Goal: Check status: Check status

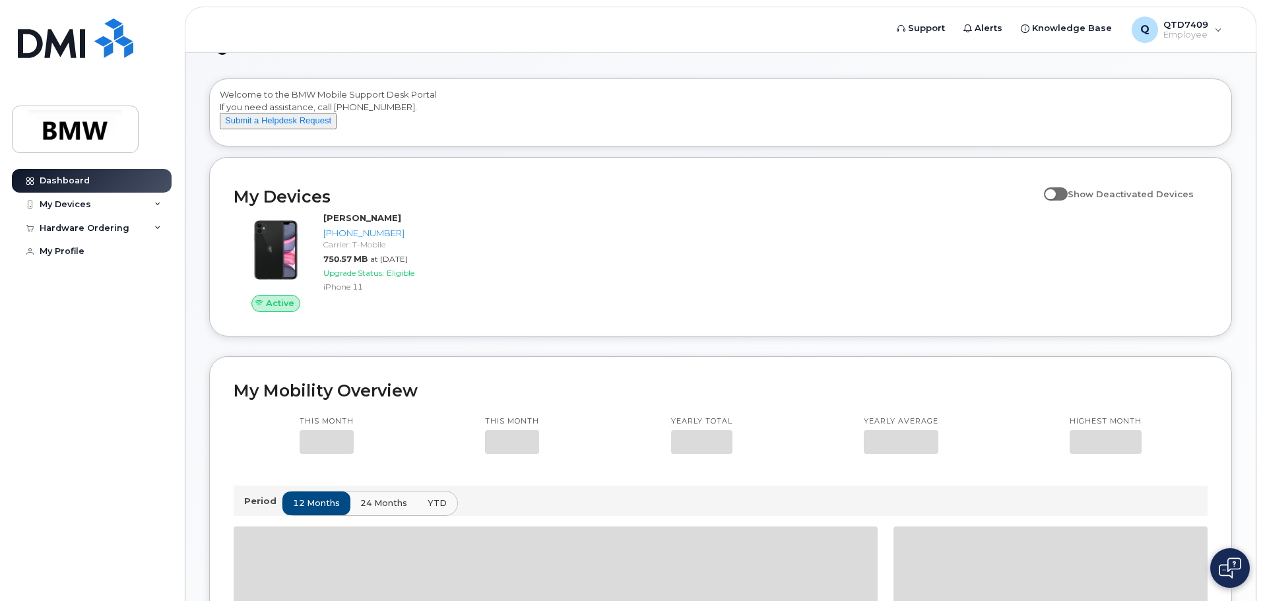
scroll to position [66, 0]
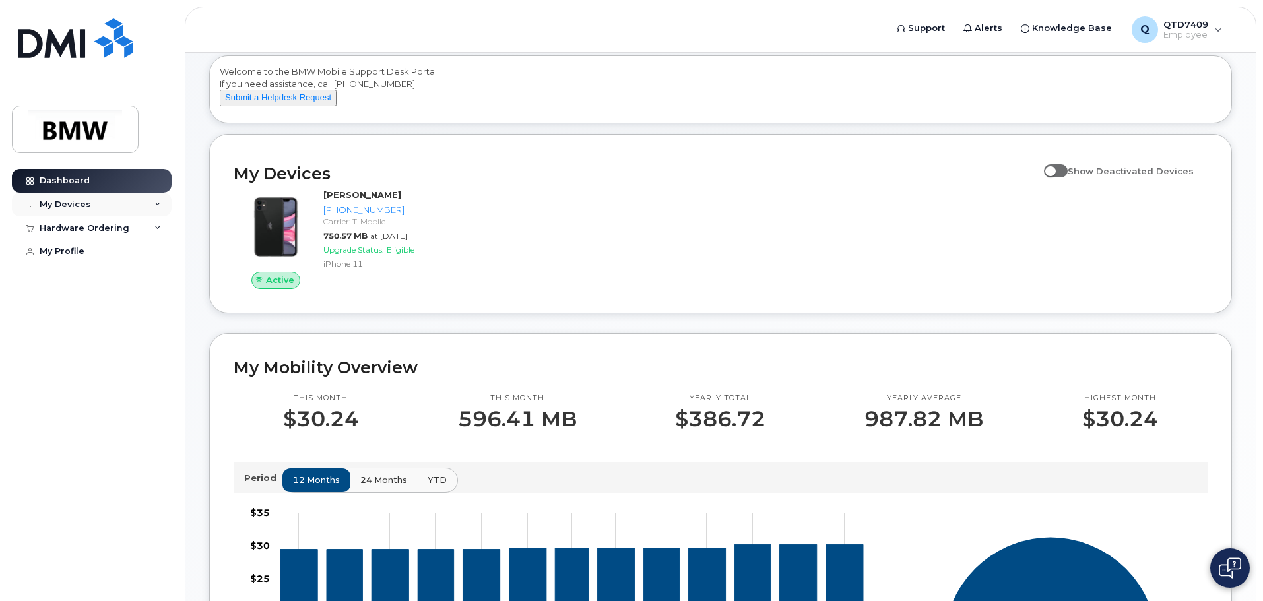
click at [90, 201] on div "My Devices" at bounding box center [92, 205] width 160 height 24
click at [91, 204] on div "My Devices" at bounding box center [92, 205] width 160 height 24
click at [89, 230] on div "Hardware Ordering" at bounding box center [85, 228] width 90 height 11
click at [77, 250] on div "My Orders" at bounding box center [70, 252] width 48 height 12
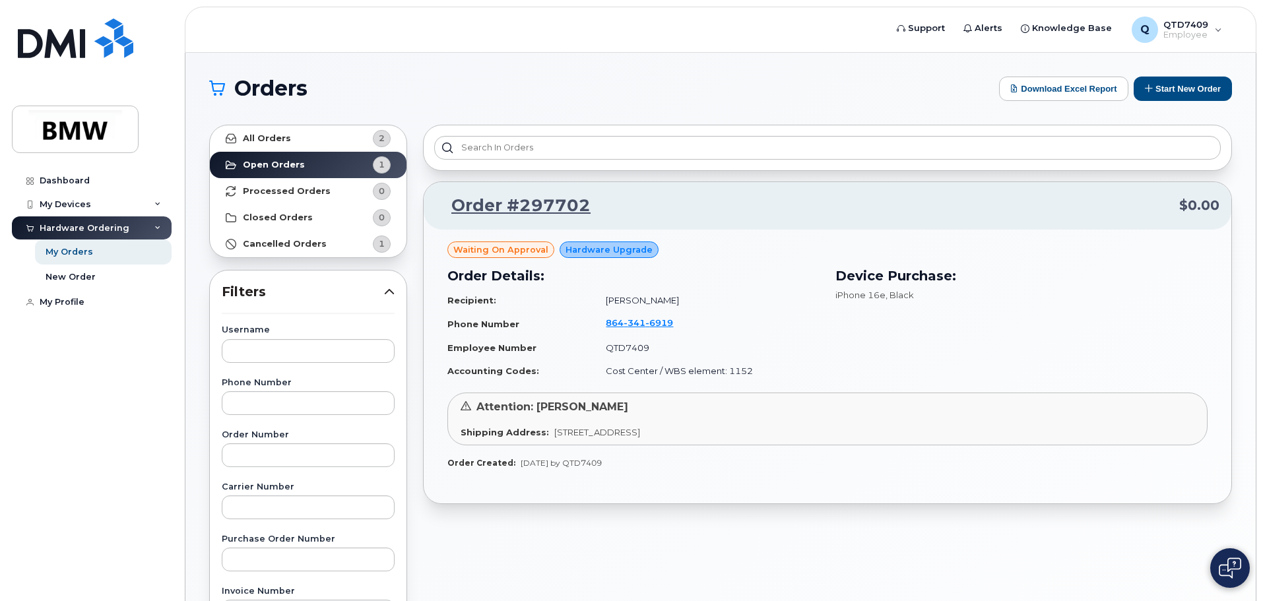
click at [605, 424] on div "Attention: Nathalia Loaiza Shipping Address: 319 Loxley Dr, Simpsonville, SC, 2…" at bounding box center [827, 419] width 760 height 53
click at [565, 405] on span "Attention: [PERSON_NAME]" at bounding box center [552, 406] width 152 height 13
click at [69, 178] on div "Dashboard" at bounding box center [65, 180] width 50 height 11
click at [547, 202] on link "Order #297702" at bounding box center [512, 206] width 155 height 24
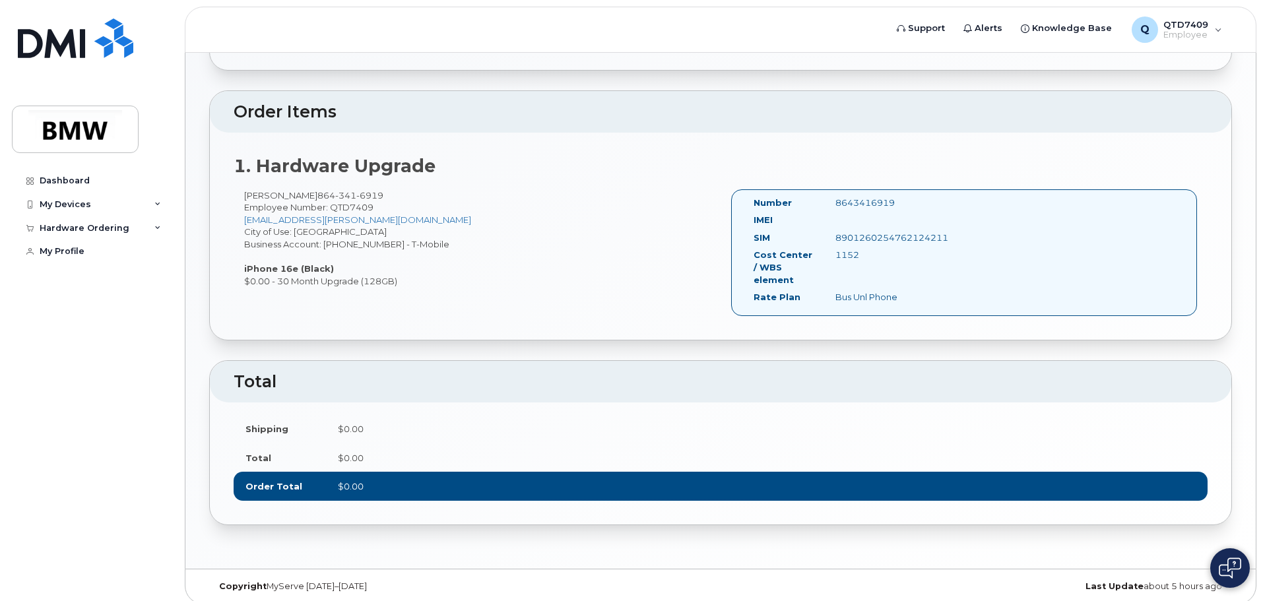
scroll to position [302, 0]
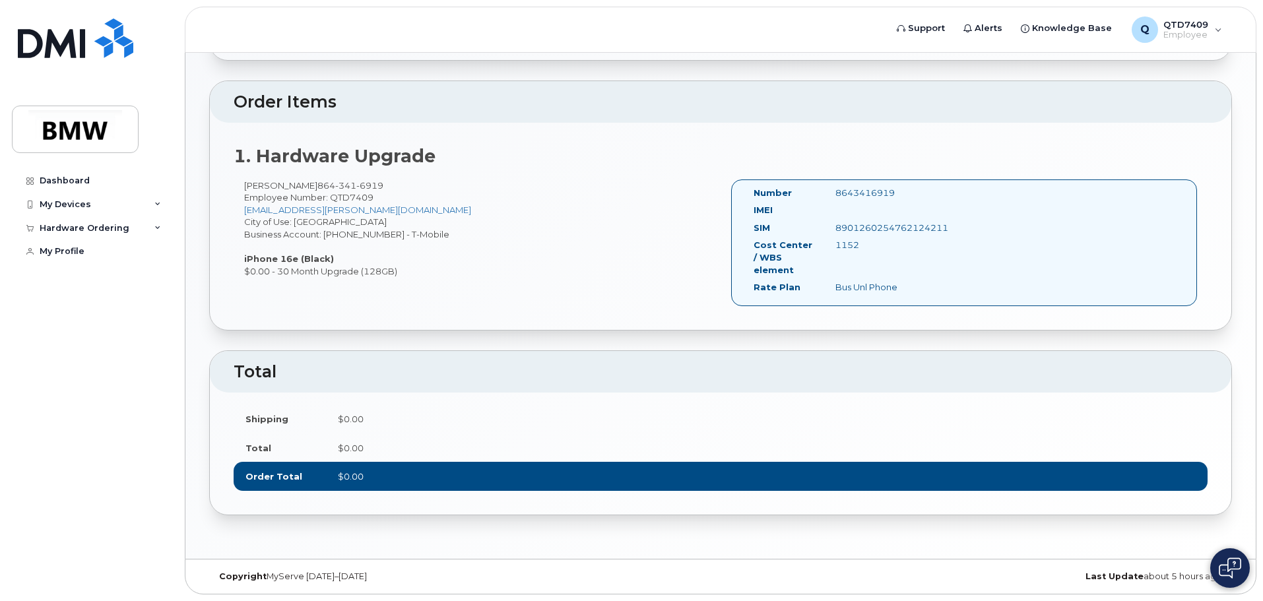
drag, startPoint x: 856, startPoint y: 246, endPoint x: 819, endPoint y: 257, distance: 39.1
click at [819, 257] on div "Cost Center / WBS element 1152" at bounding box center [842, 260] width 196 height 42
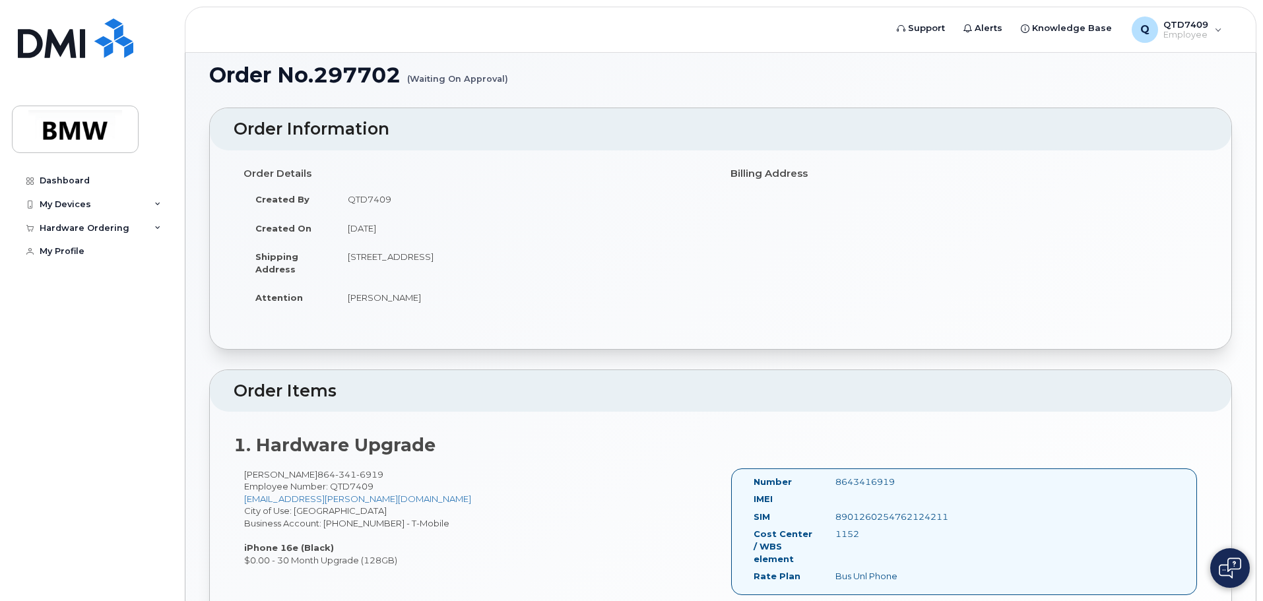
scroll to position [0, 0]
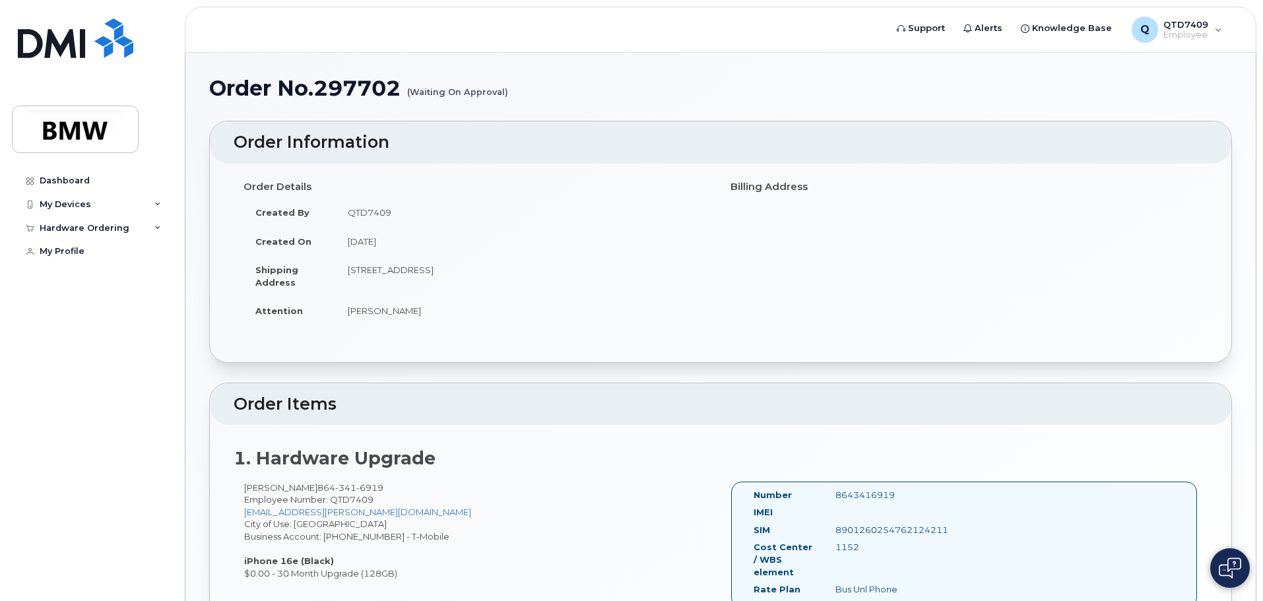
drag, startPoint x: 343, startPoint y: 243, endPoint x: 416, endPoint y: 243, distance: 72.6
click at [416, 243] on td "August 7, 2025" at bounding box center [523, 241] width 375 height 29
drag, startPoint x: 212, startPoint y: 84, endPoint x: 433, endPoint y: 85, distance: 221.0
click at [433, 85] on h1 "Order No.297702 (Waiting On Approval)" at bounding box center [720, 88] width 1023 height 23
click at [389, 110] on div "Order No.297702 (Waiting On Approval)" at bounding box center [720, 99] width 1023 height 44
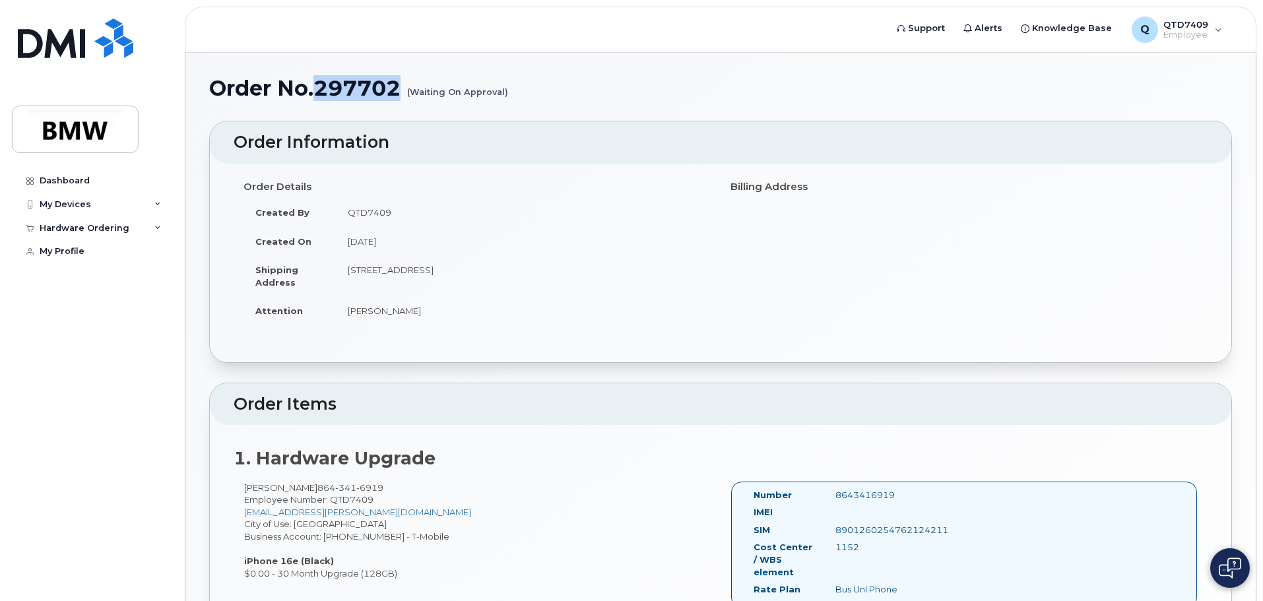
drag, startPoint x: 402, startPoint y: 86, endPoint x: 315, endPoint y: 86, distance: 87.1
click at [315, 86] on h1 "Order No.297702 (Waiting On Approval)" at bounding box center [720, 88] width 1023 height 23
copy h1 "297702"
click at [476, 205] on td "QTD7409" at bounding box center [523, 212] width 375 height 29
click at [923, 32] on span "Support" at bounding box center [926, 28] width 37 height 13
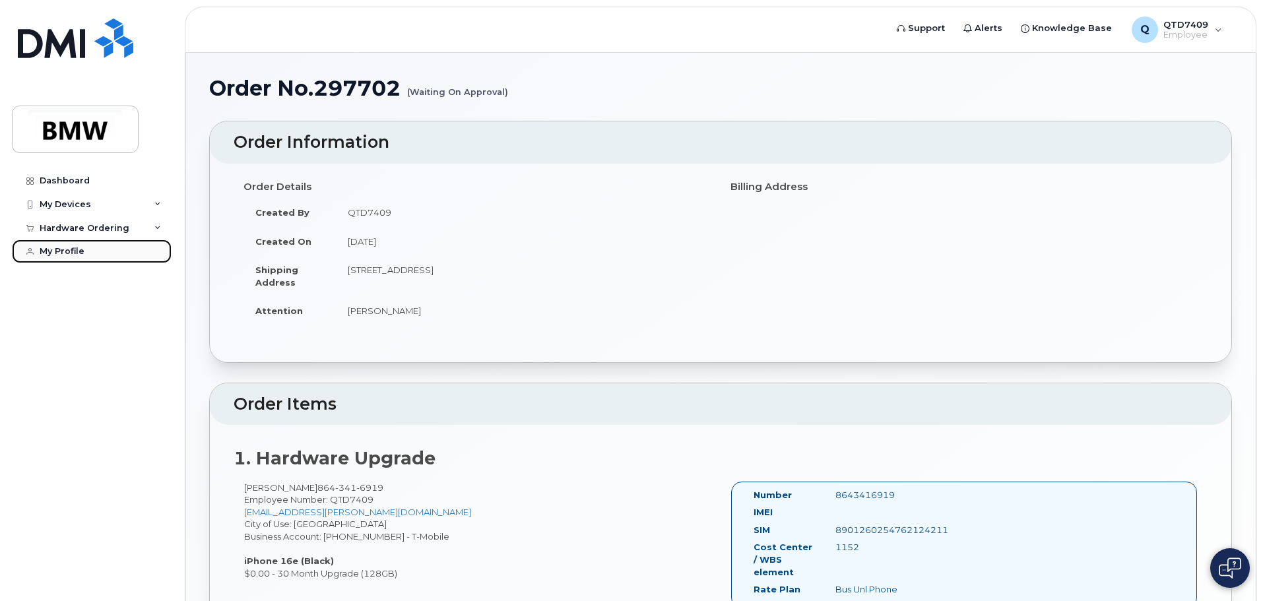
click at [82, 253] on div "My Profile" at bounding box center [62, 251] width 45 height 11
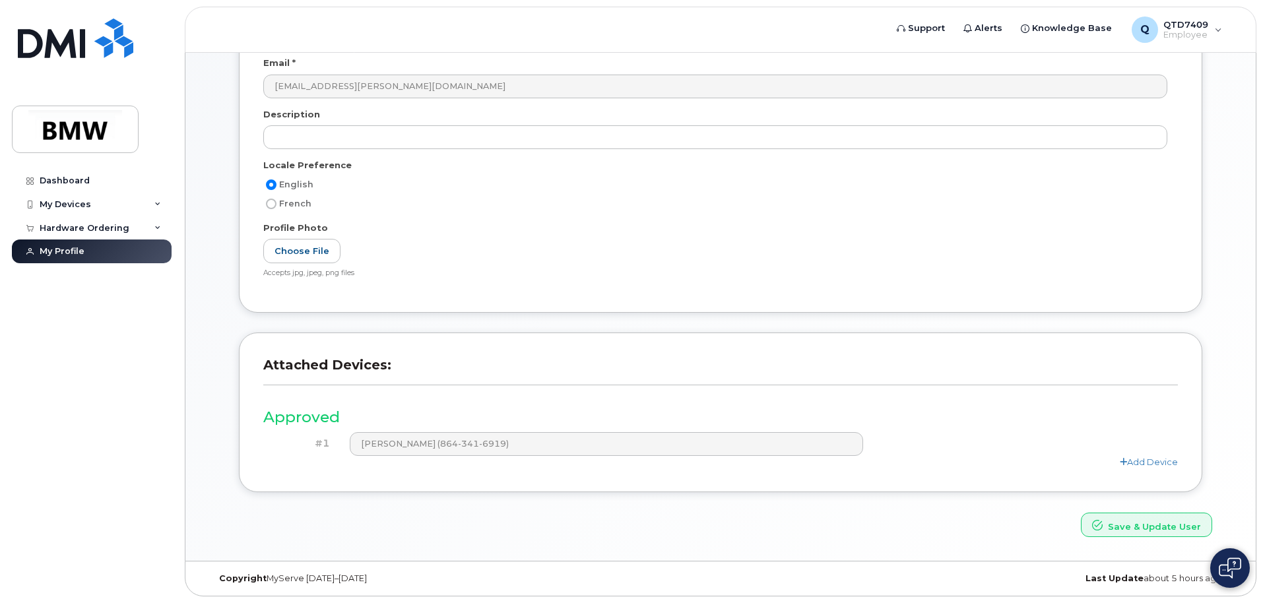
scroll to position [183, 0]
click at [80, 227] on div "Hardware Ordering" at bounding box center [85, 228] width 90 height 11
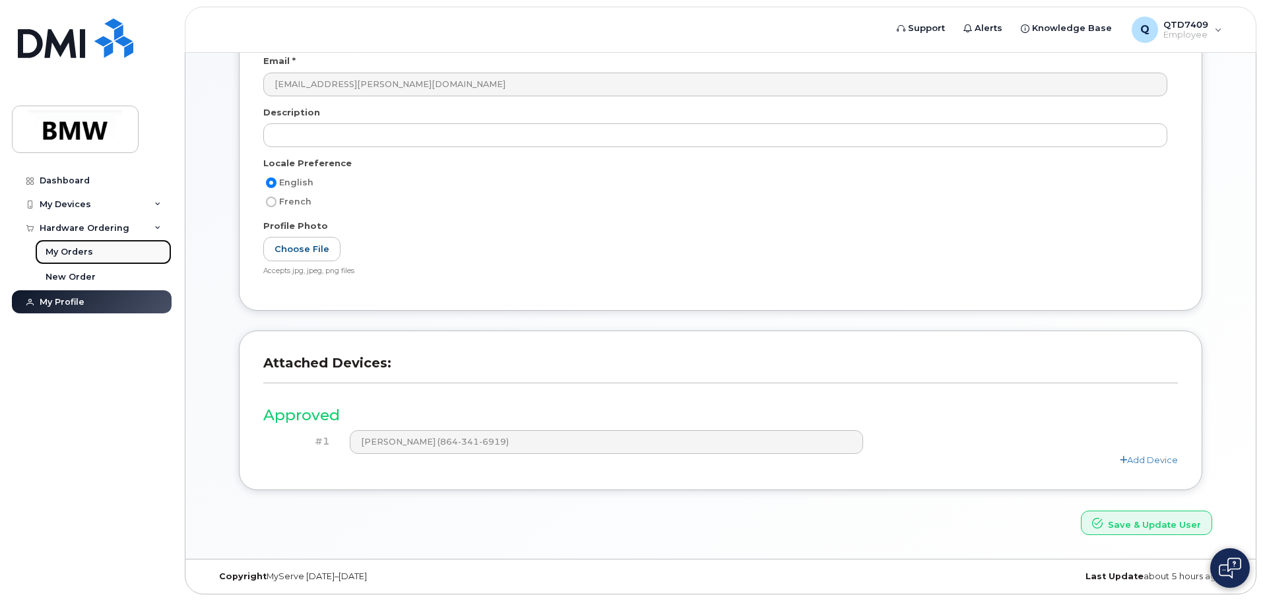
click at [82, 251] on div "My Orders" at bounding box center [70, 252] width 48 height 12
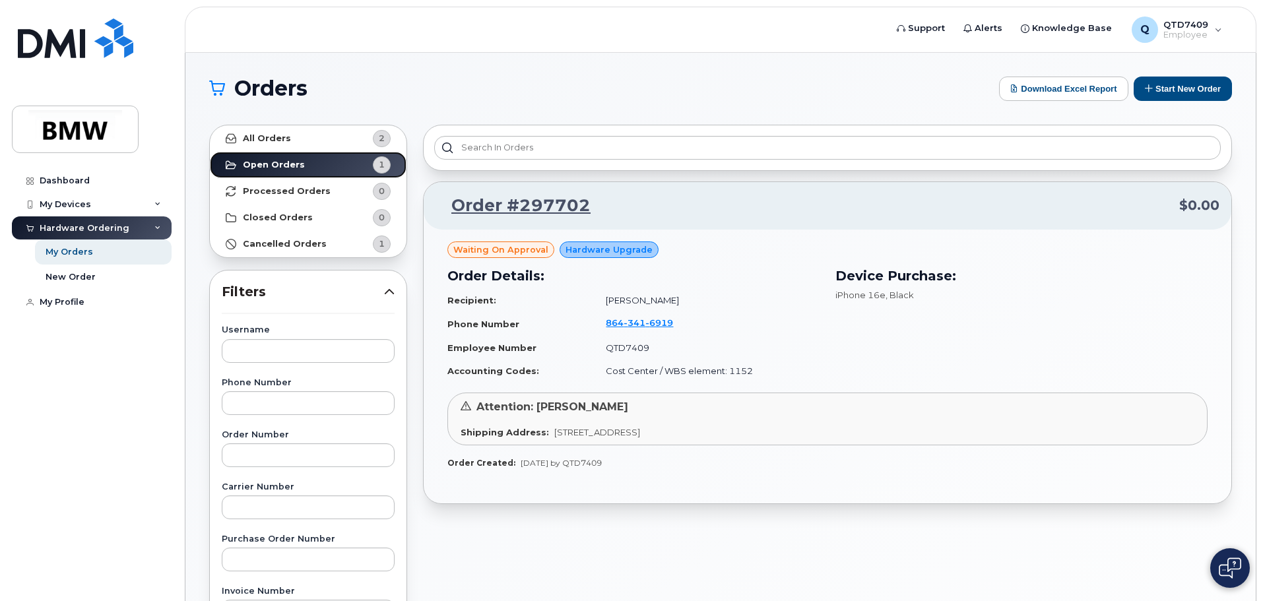
click at [377, 168] on div "1" at bounding box center [382, 164] width 18 height 17
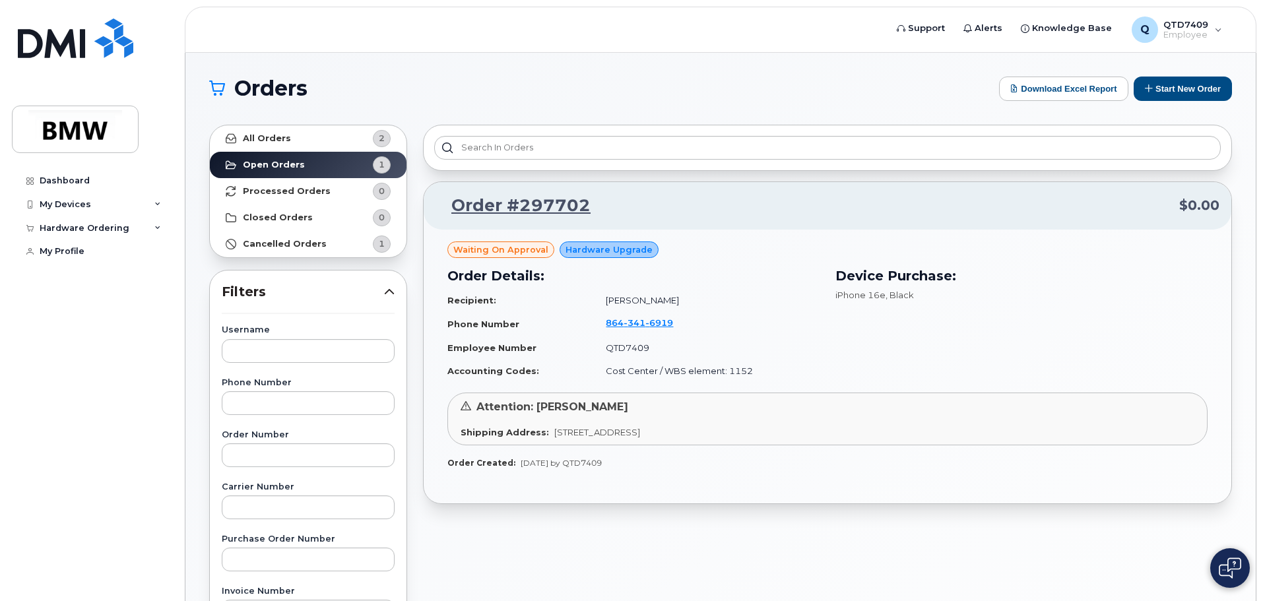
click at [523, 249] on span "Waiting On Approval" at bounding box center [500, 249] width 95 height 13
click at [588, 245] on span "Hardware Upgrade" at bounding box center [608, 249] width 87 height 13
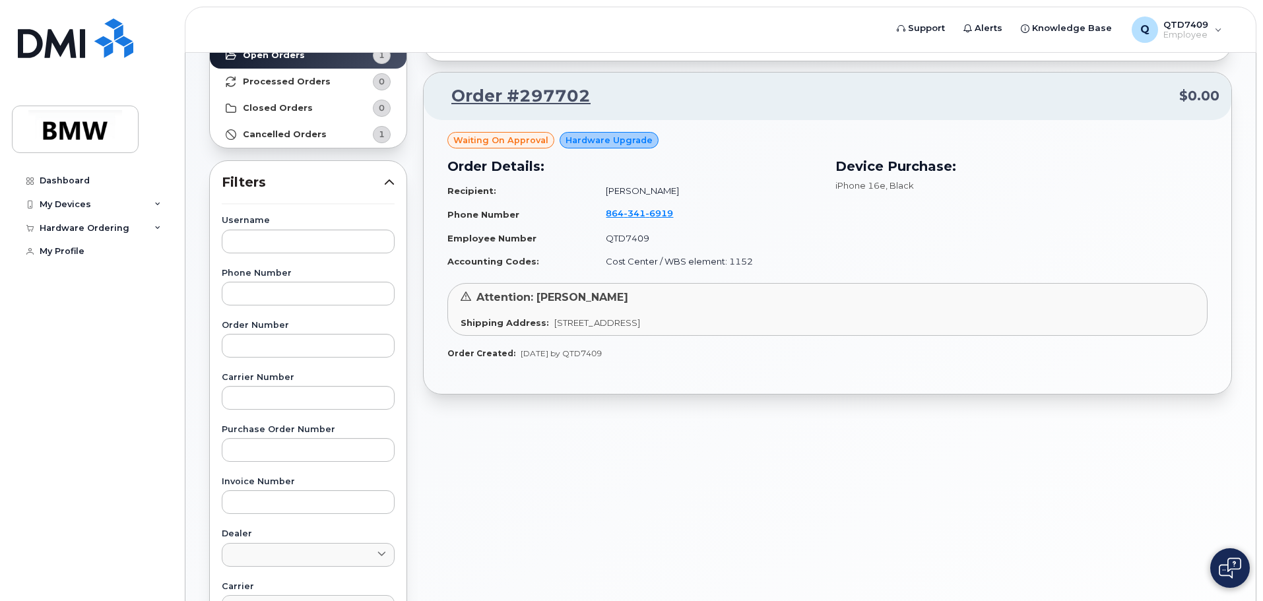
scroll to position [105, 0]
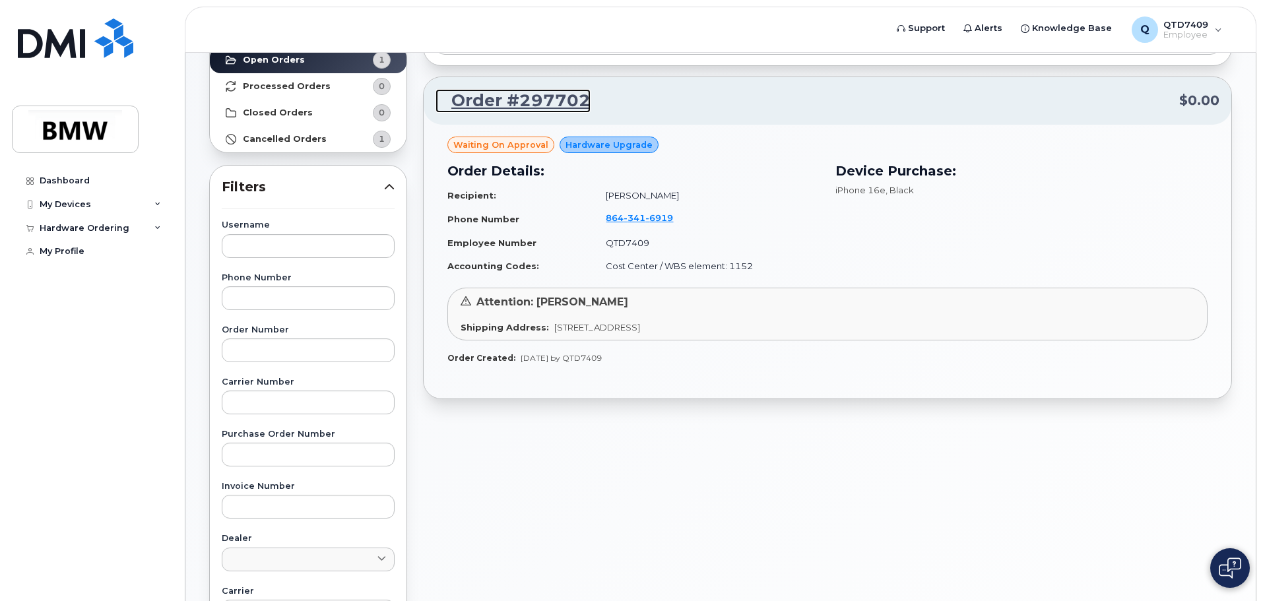
click at [535, 102] on link "Order #297702" at bounding box center [512, 101] width 155 height 24
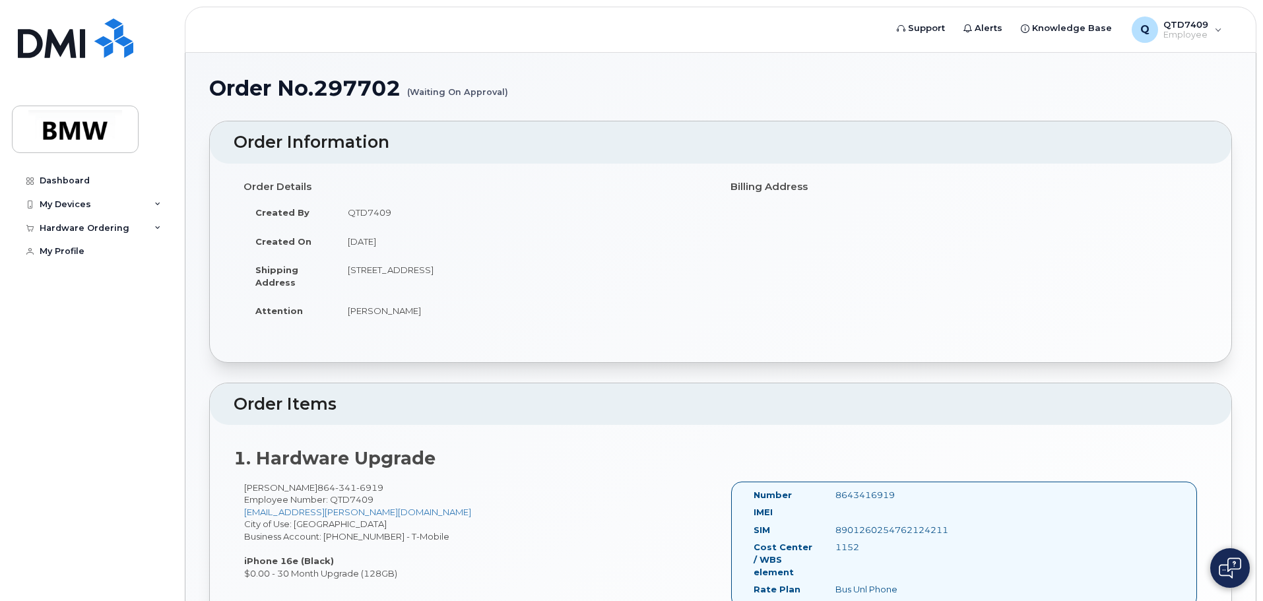
click at [443, 92] on small "(Waiting On Approval)" at bounding box center [457, 87] width 101 height 20
drag, startPoint x: 374, startPoint y: 211, endPoint x: 320, endPoint y: 209, distance: 54.1
click at [320, 209] on tr "Created By QTD7409" at bounding box center [476, 212] width 467 height 29
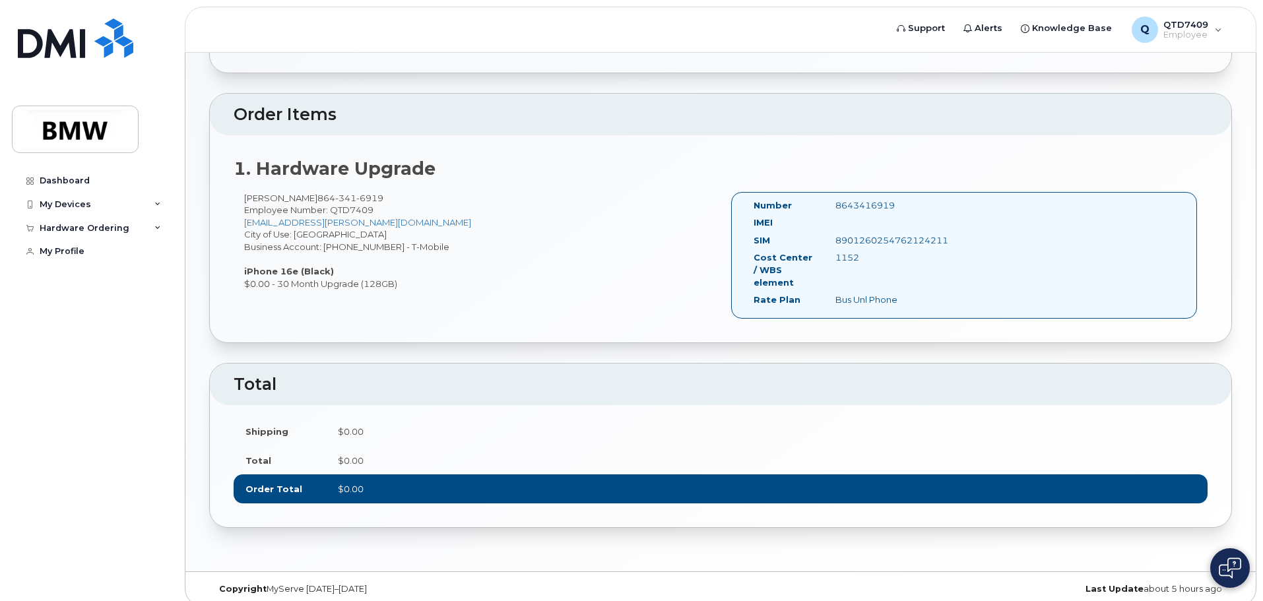
scroll to position [302, 0]
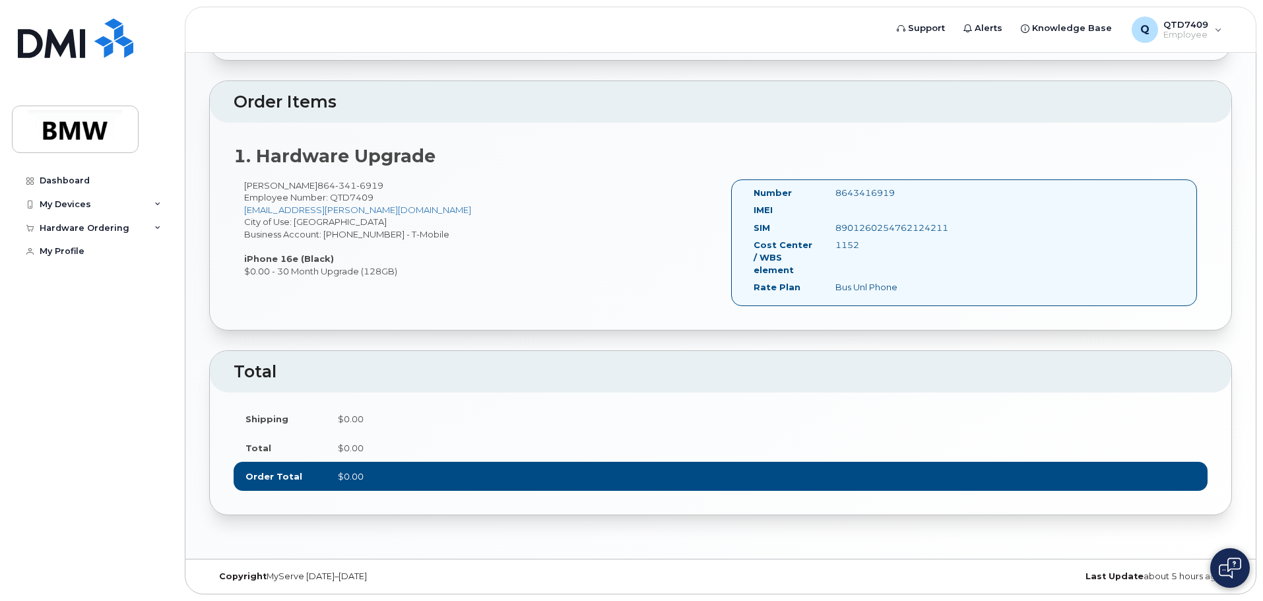
click at [1234, 567] on img at bounding box center [1230, 567] width 22 height 21
click at [56, 183] on div "Dashboard" at bounding box center [65, 180] width 50 height 11
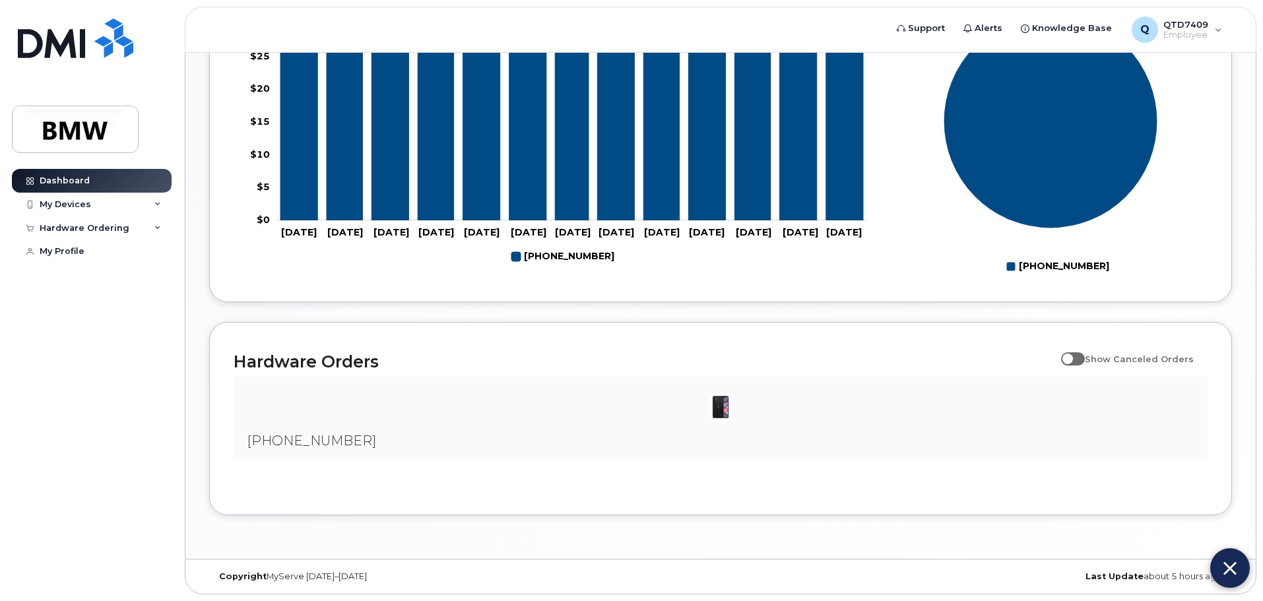
scroll to position [468, 0]
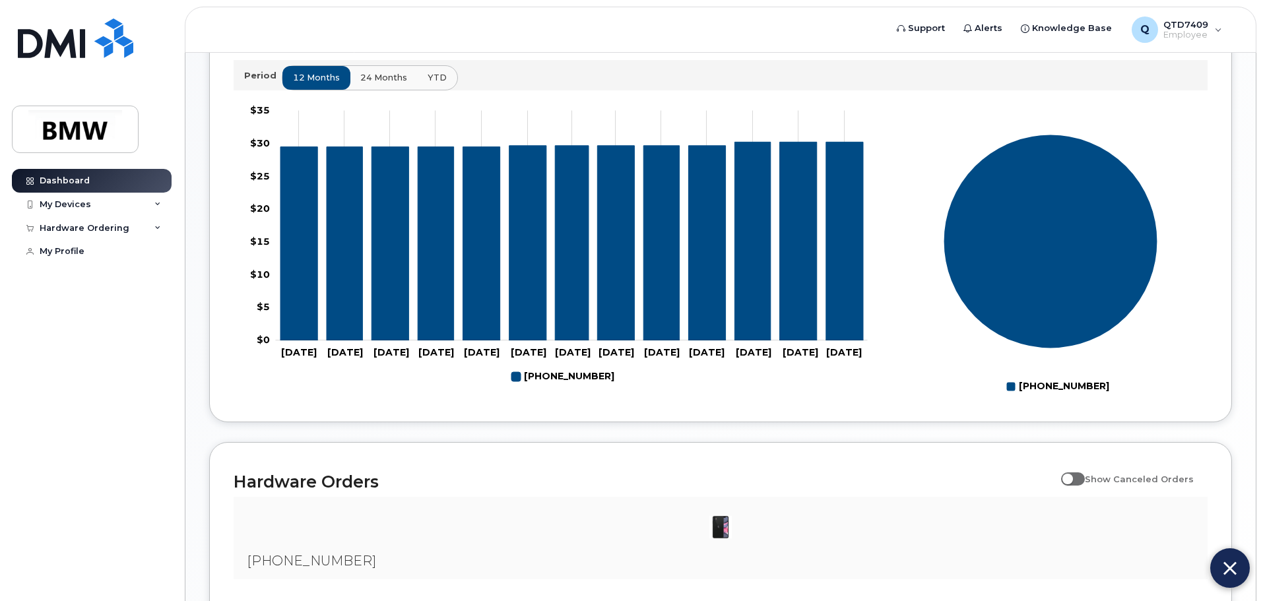
click at [726, 540] on img at bounding box center [720, 527] width 26 height 26
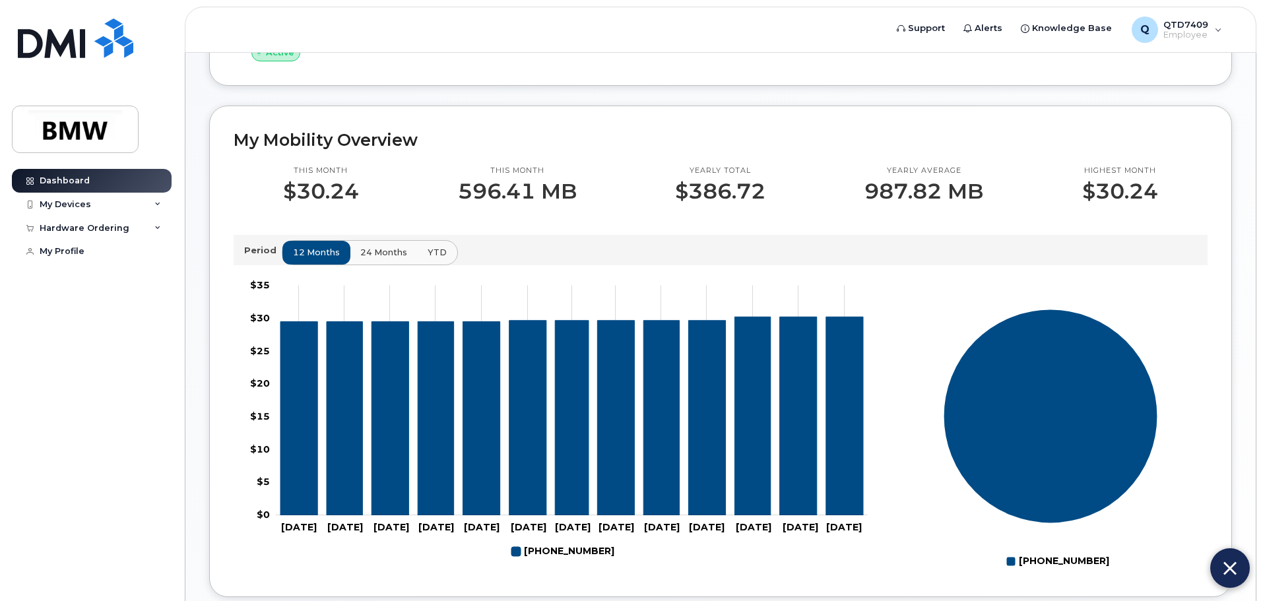
scroll to position [330, 0]
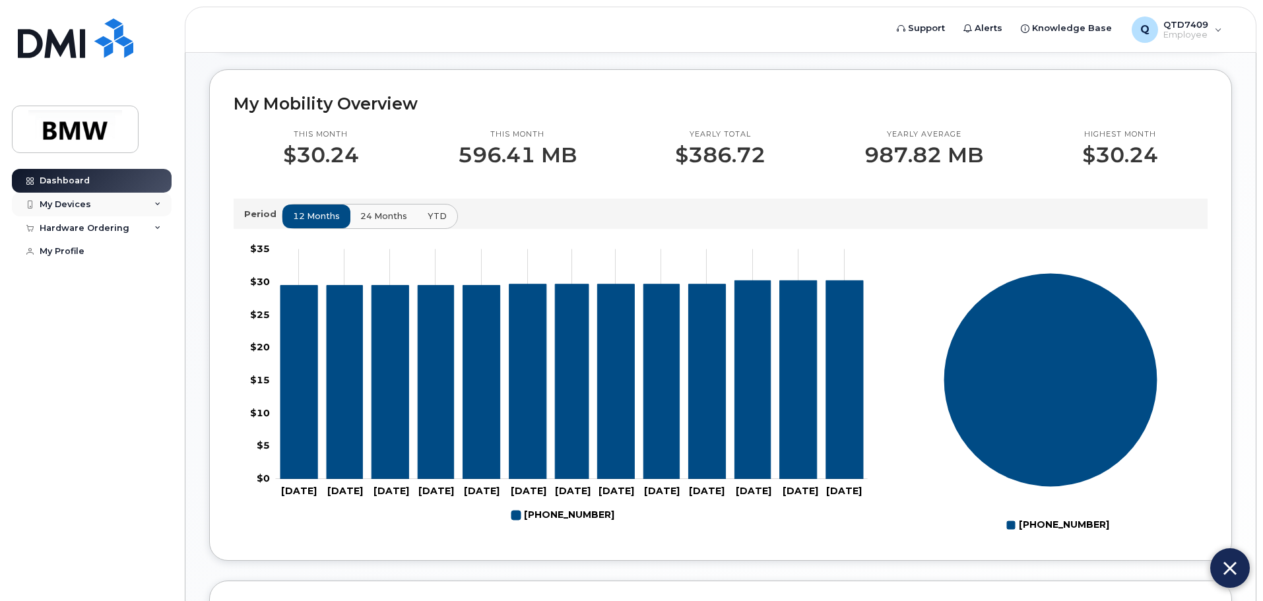
click at [122, 207] on div "My Devices" at bounding box center [92, 205] width 160 height 24
click at [90, 305] on div "Hardware Ordering" at bounding box center [85, 299] width 90 height 11
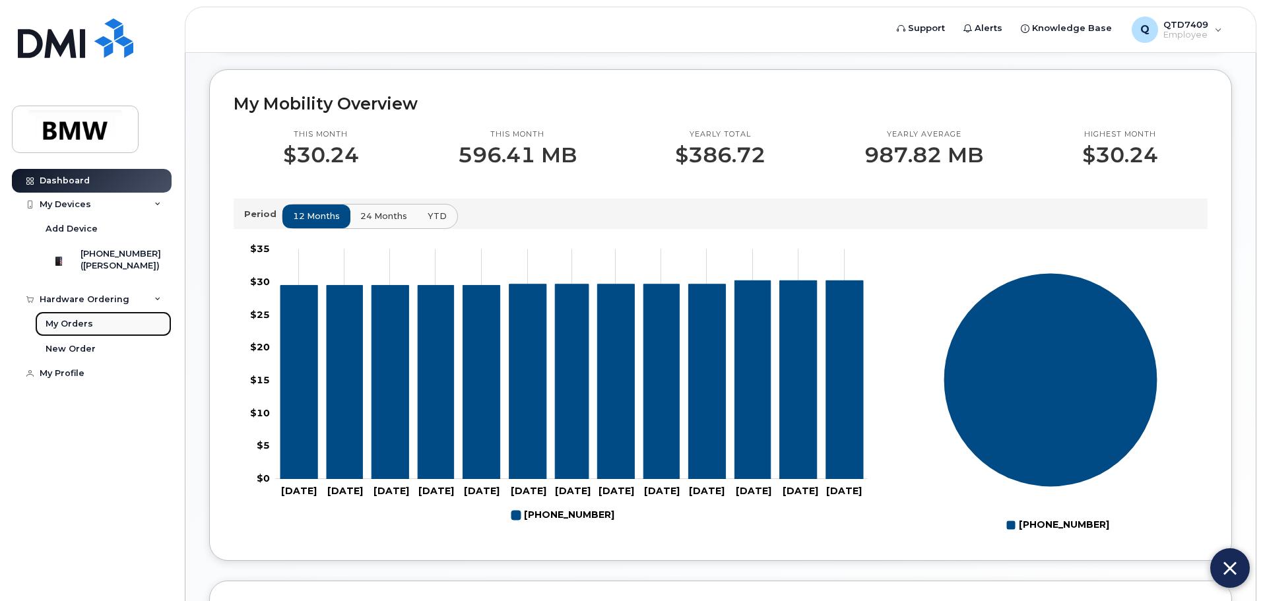
click at [82, 330] on div "My Orders" at bounding box center [70, 324] width 48 height 12
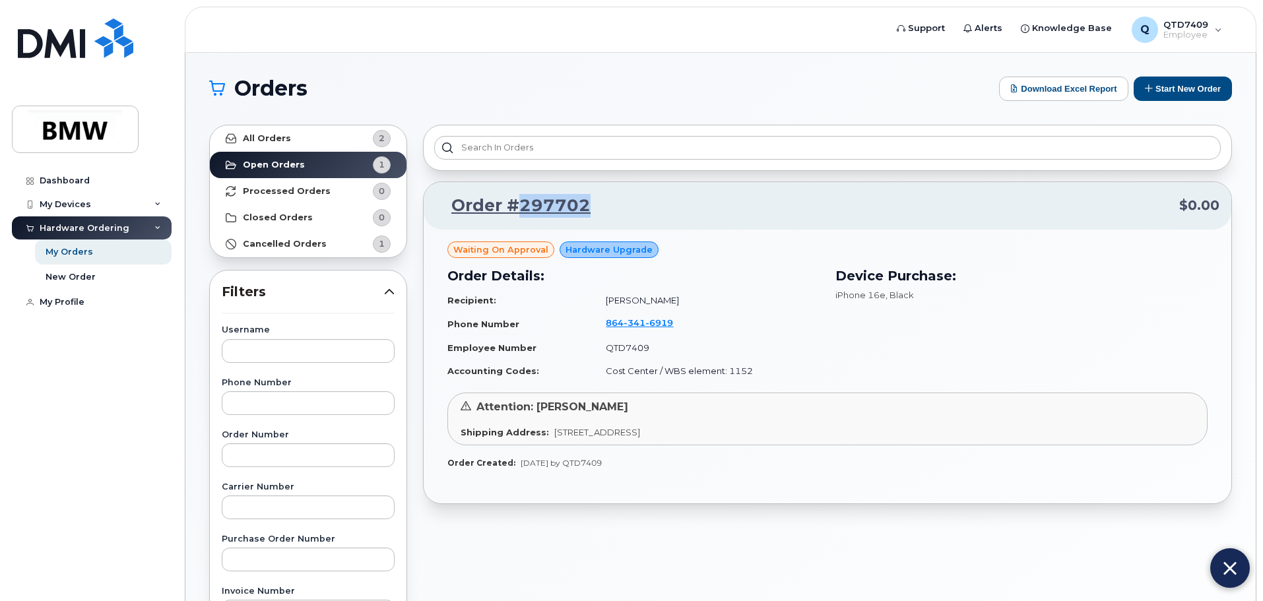
drag, startPoint x: 567, startPoint y: 203, endPoint x: 521, endPoint y: 205, distance: 46.2
click at [521, 205] on p "Order #297702 $0.00" at bounding box center [827, 206] width 784 height 24
copy link "297702"
click at [1228, 571] on img at bounding box center [1229, 568] width 13 height 22
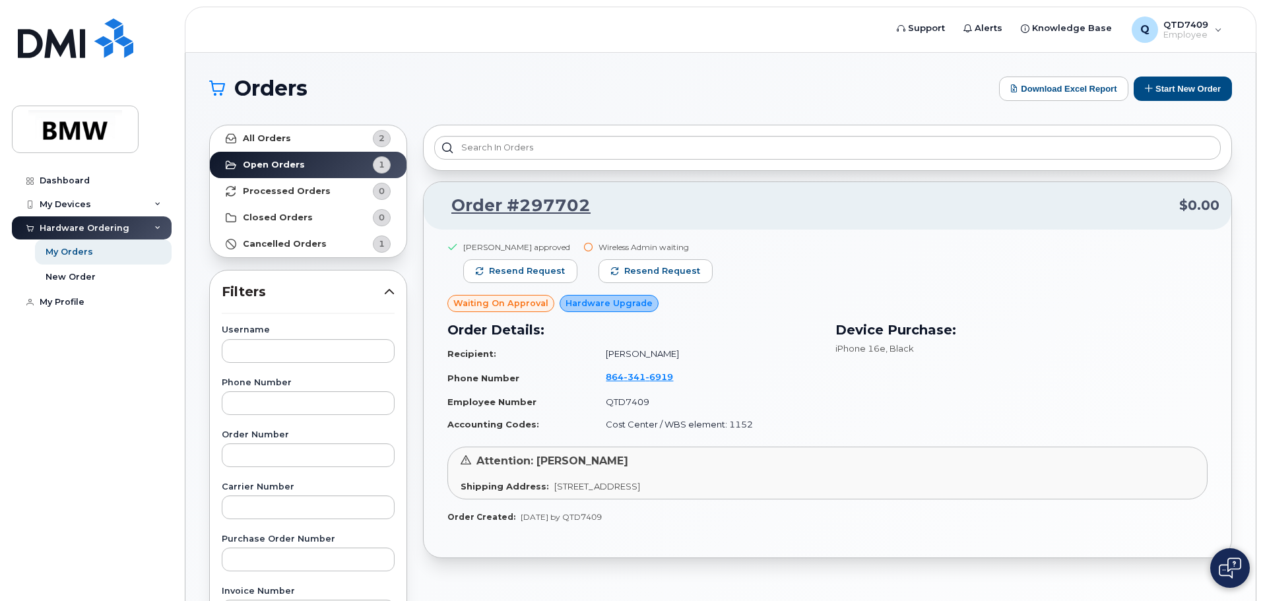
click at [655, 247] on div "Wireless Admin waiting" at bounding box center [655, 246] width 114 height 11
click at [598, 247] on div "Wireless Admin waiting" at bounding box center [655, 246] width 114 height 11
click at [1186, 32] on span "Employee" at bounding box center [1185, 35] width 45 height 11
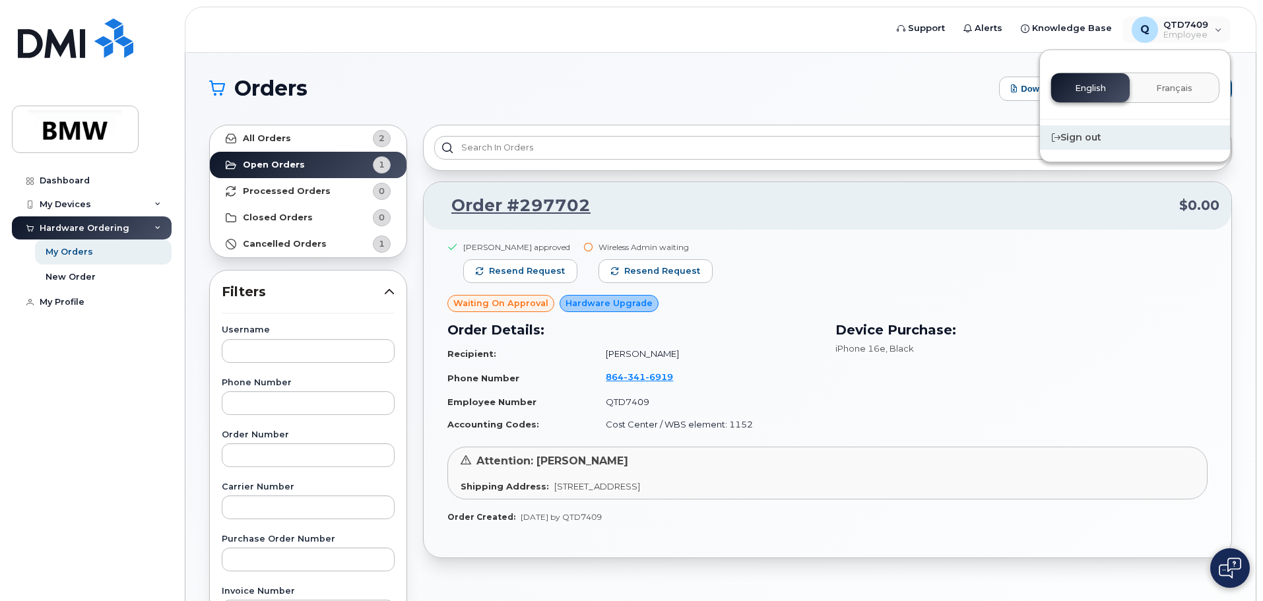
click at [1099, 140] on div "Sign out" at bounding box center [1135, 137] width 190 height 24
